Goal: Task Accomplishment & Management: Manage account settings

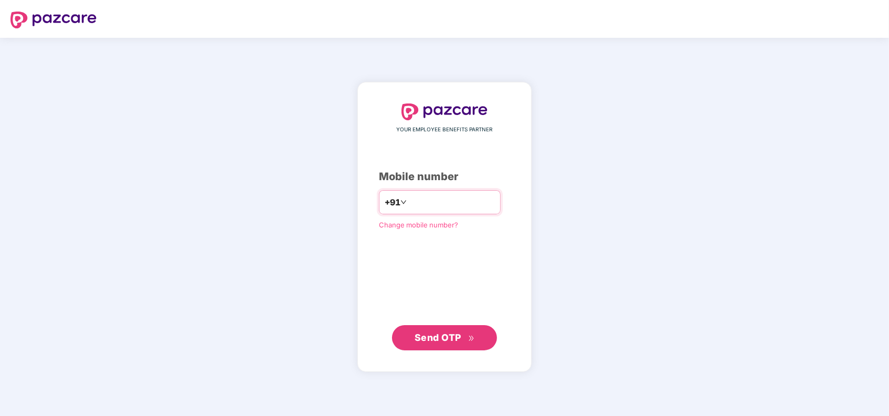
type input "**********"
click at [609, 167] on div "**********" at bounding box center [444, 227] width 889 height 378
click at [491, 328] on button "Send OTP" at bounding box center [444, 336] width 105 height 25
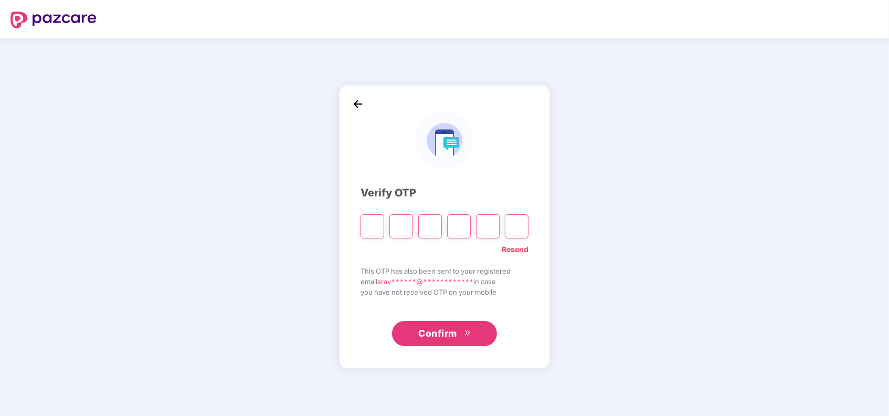
type input "*"
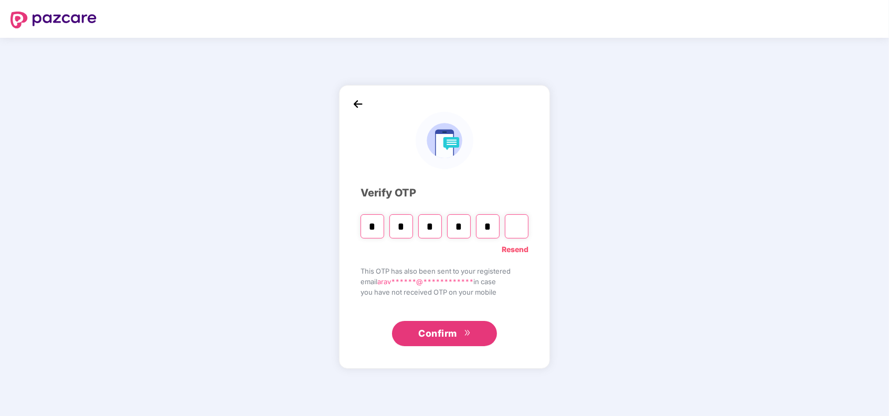
type input "*"
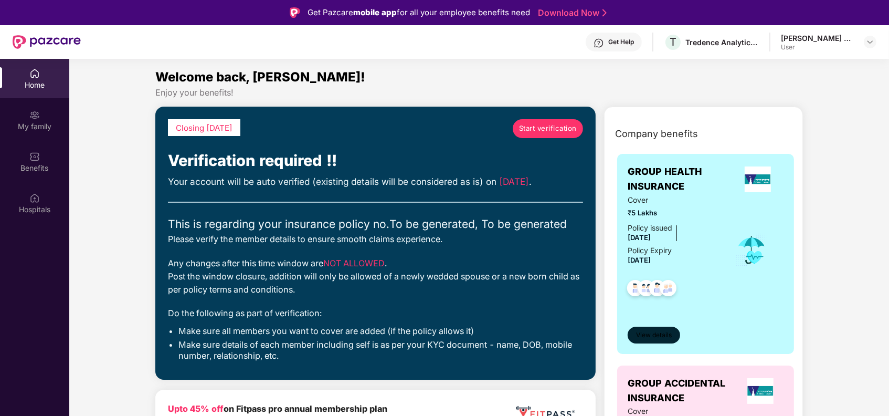
click at [654, 333] on span "View details" at bounding box center [654, 335] width 36 height 10
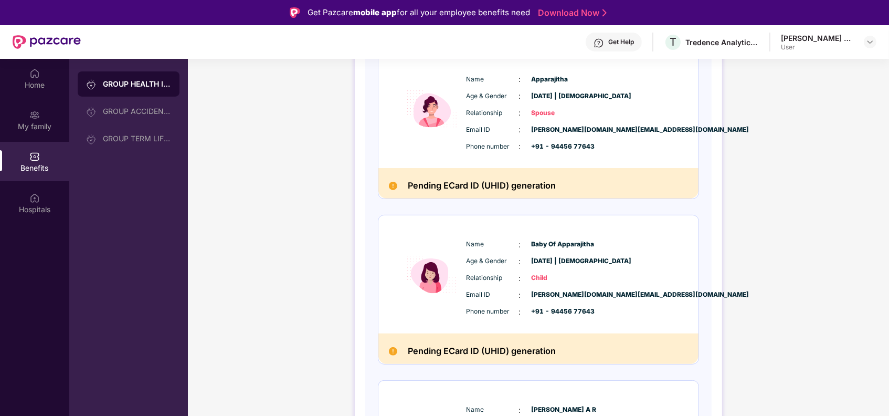
scroll to position [280, 0]
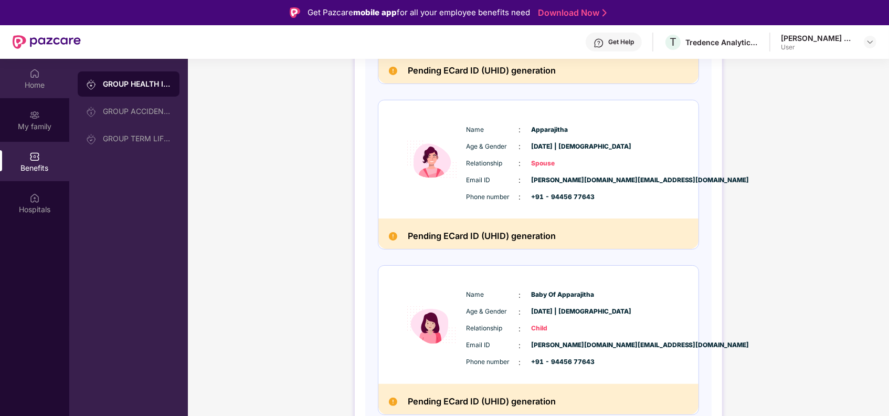
click at [28, 87] on div "Home" at bounding box center [34, 85] width 69 height 10
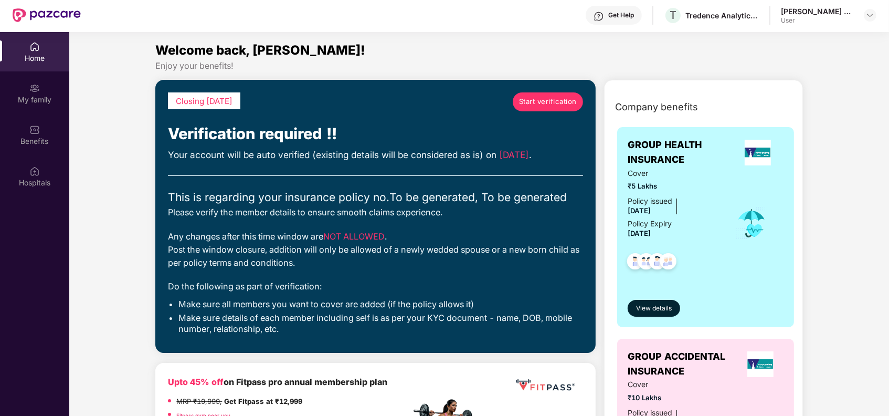
scroll to position [0, 0]
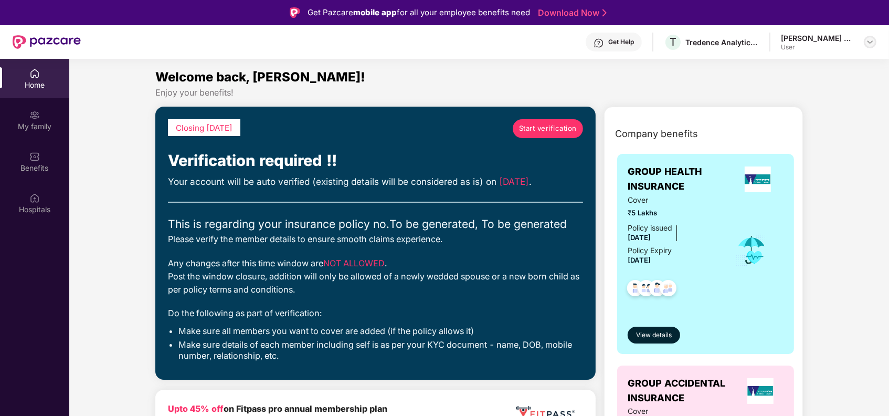
drag, startPoint x: 862, startPoint y: 46, endPoint x: 869, endPoint y: 44, distance: 7.1
click at [864, 46] on div "[PERSON_NAME] A R User" at bounding box center [829, 42] width 96 height 18
click at [869, 44] on img at bounding box center [870, 42] width 8 height 8
click at [810, 74] on div "Logout" at bounding box center [821, 67] width 136 height 20
